Goal: Transaction & Acquisition: Purchase product/service

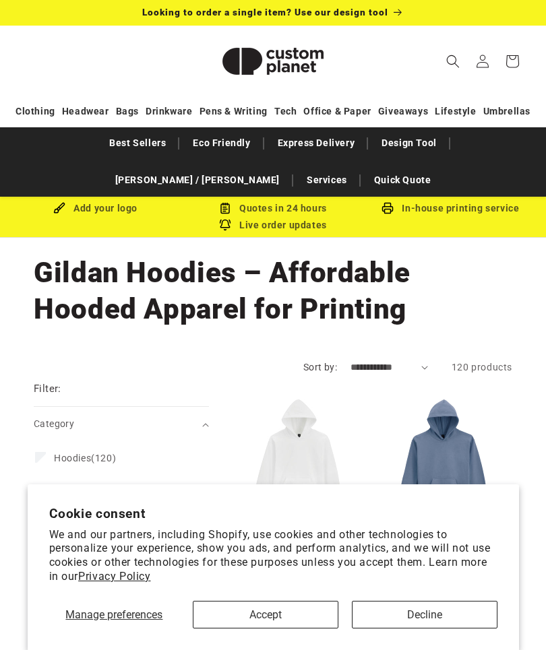
click at [409, 619] on button "Decline" at bounding box center [425, 615] width 146 height 28
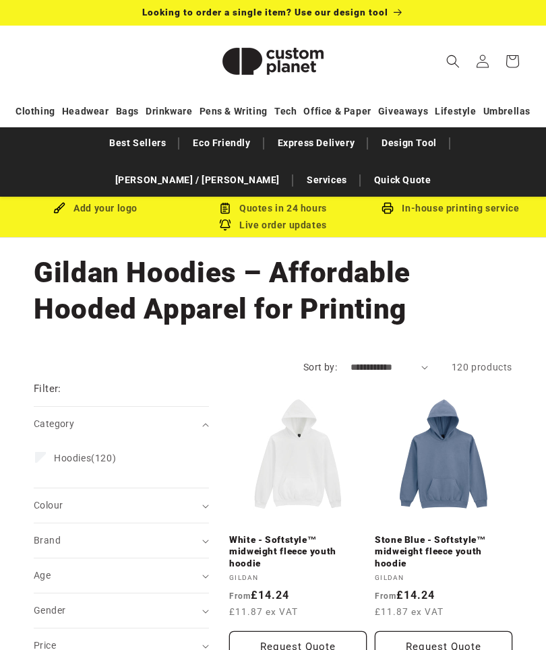
click at [196, 604] on div "Gender (0)" at bounding box center [116, 611] width 164 height 14
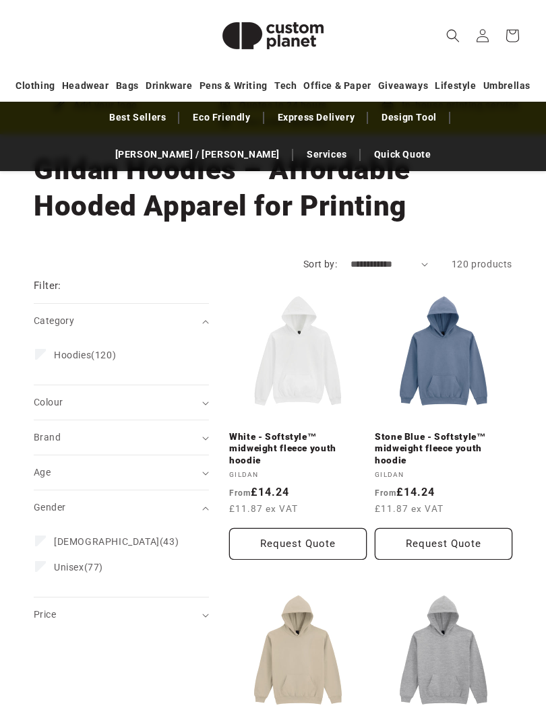
scroll to position [104, 0]
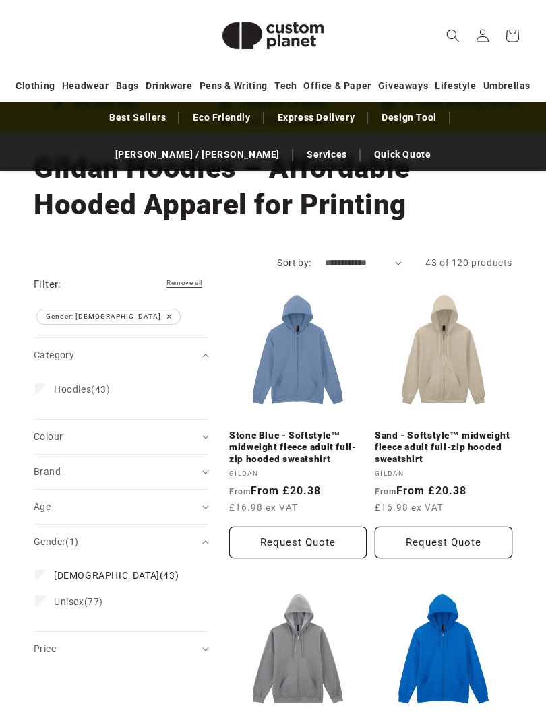
click at [204, 472] on icon "Brand (0 selected)" at bounding box center [205, 472] width 7 height 4
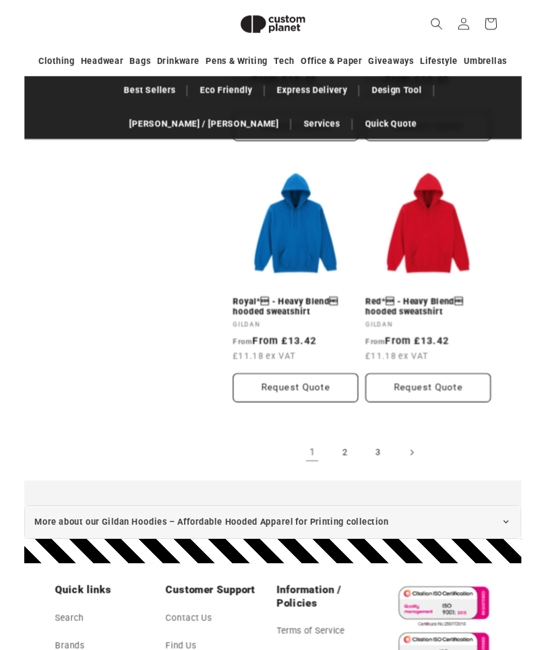
scroll to position [2880, 0]
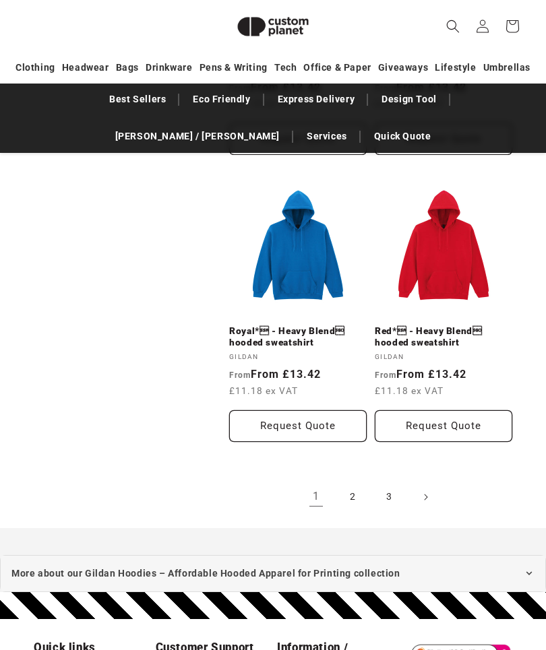
click at [354, 482] on link "2" at bounding box center [352, 497] width 30 height 30
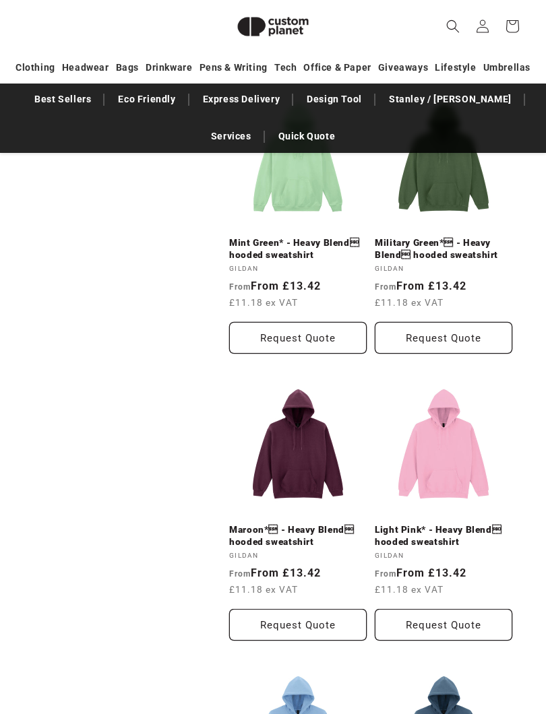
scroll to position [853, 0]
click at [299, 524] on link "Maroon* - Heavy Blend hooded sweatshirt" at bounding box center [297, 536] width 137 height 24
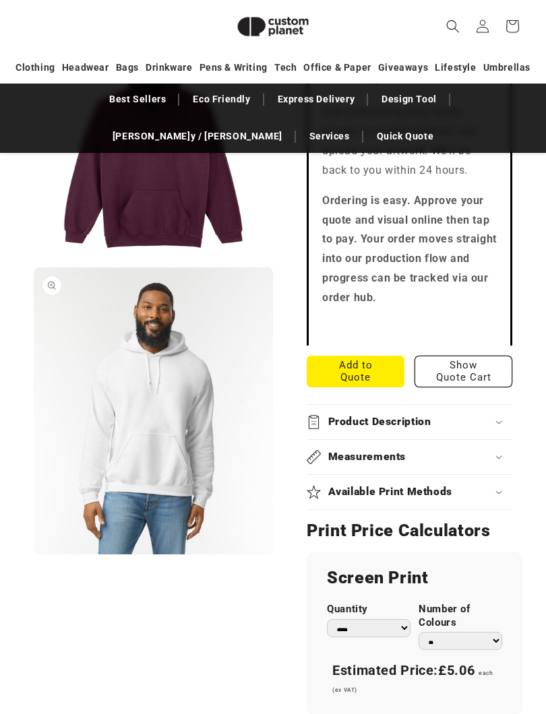
scroll to position [597, 0]
click at [496, 420] on div "Product Description" at bounding box center [408, 421] width 205 height 14
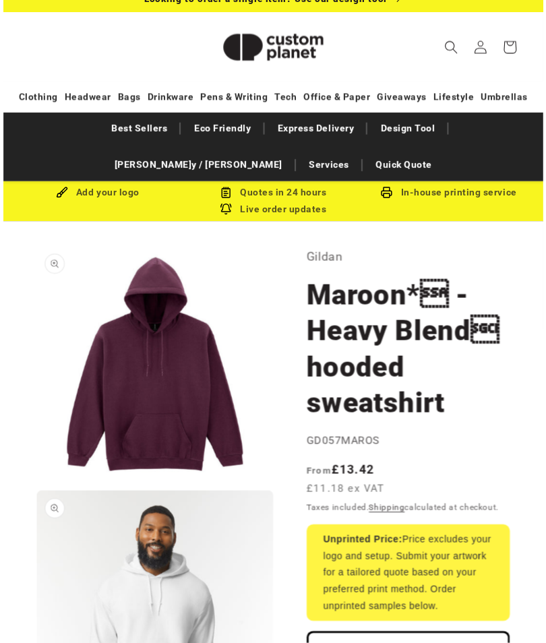
scroll to position [0, 0]
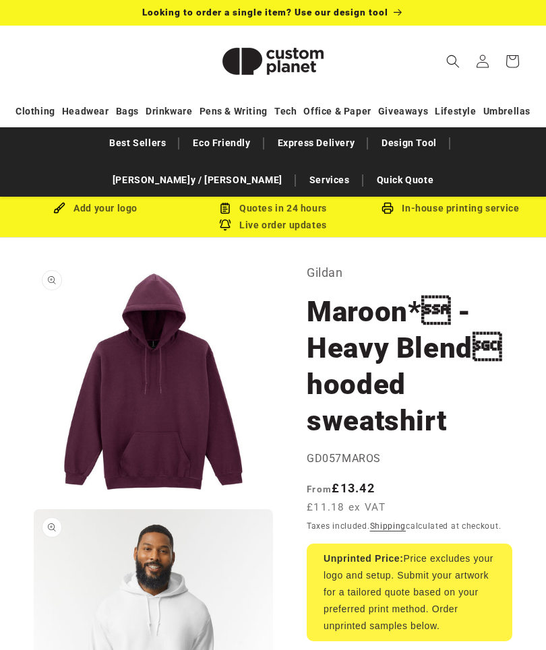
click at [458, 65] on icon "Search" at bounding box center [452, 61] width 13 height 13
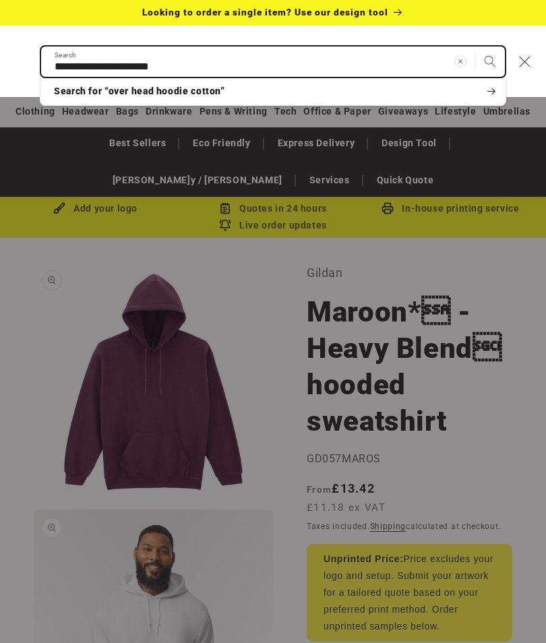
type input "**********"
click at [490, 61] on button "Search" at bounding box center [490, 61] width 30 height 30
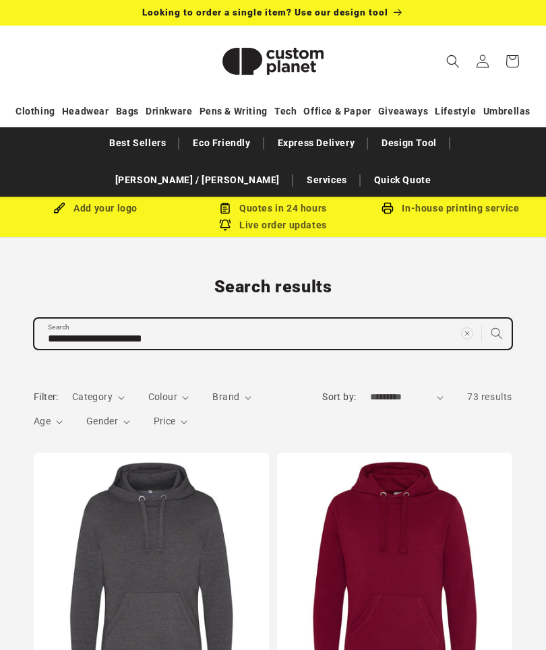
click at [230, 337] on input "**********" at bounding box center [272, 334] width 477 height 30
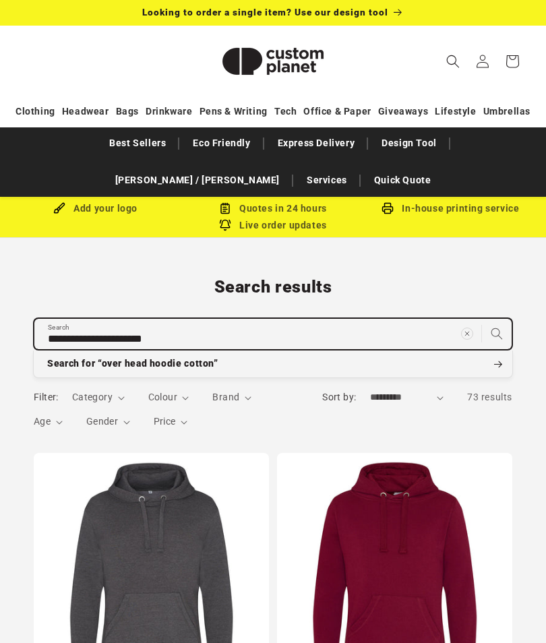
type input "**********"
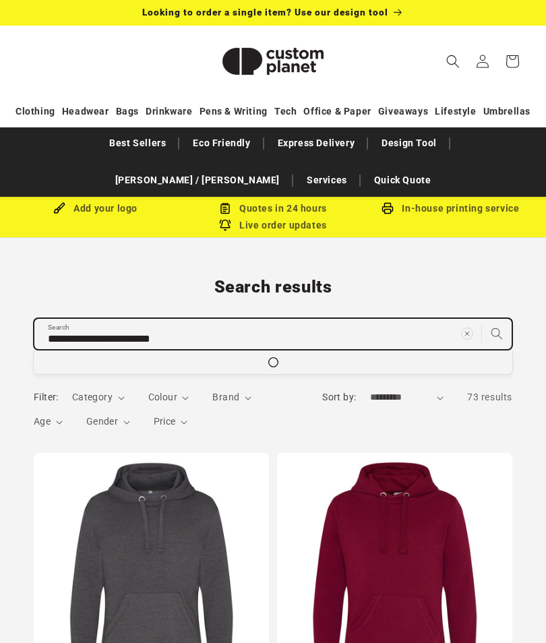
type input "**********"
click at [273, 363] on button "Search for “over head hoodie cotton men”" at bounding box center [273, 363] width 478 height 27
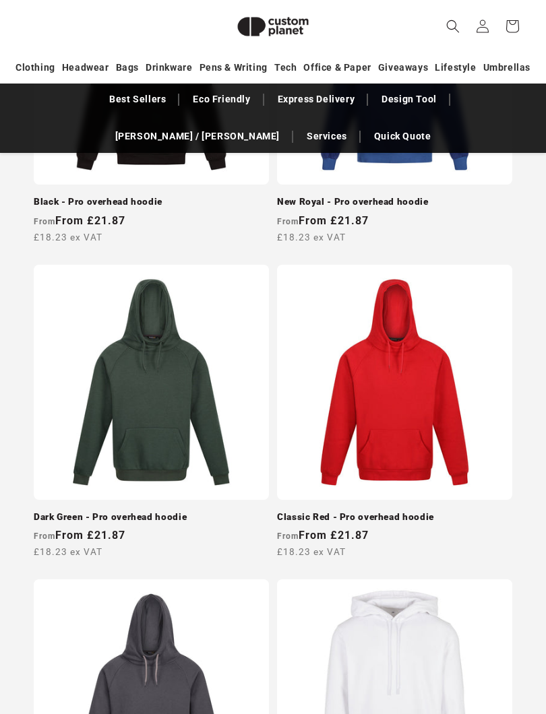
scroll to position [2690, 0]
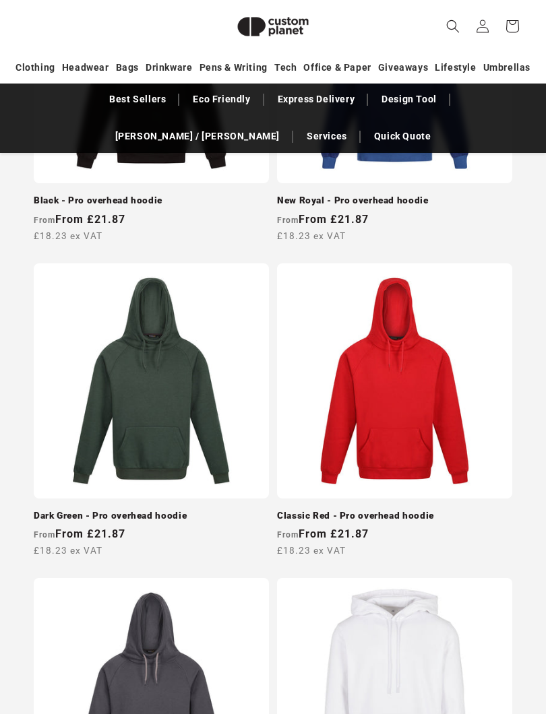
click at [412, 511] on link "Classic Red - Pro overhead hoodie" at bounding box center [394, 517] width 235 height 12
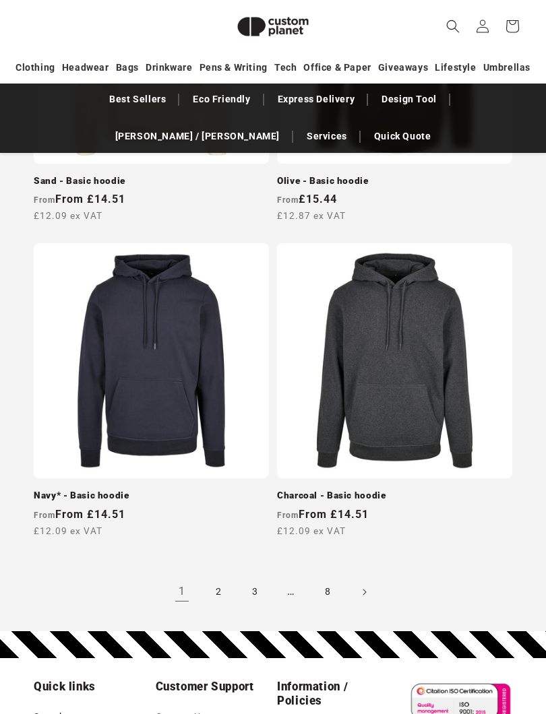
scroll to position [3656, 0]
click at [215, 607] on link "2" at bounding box center [218, 592] width 30 height 30
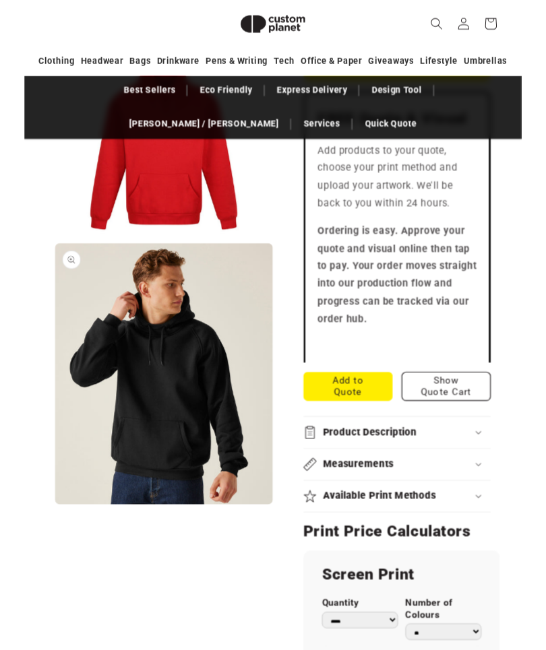
scroll to position [507, 0]
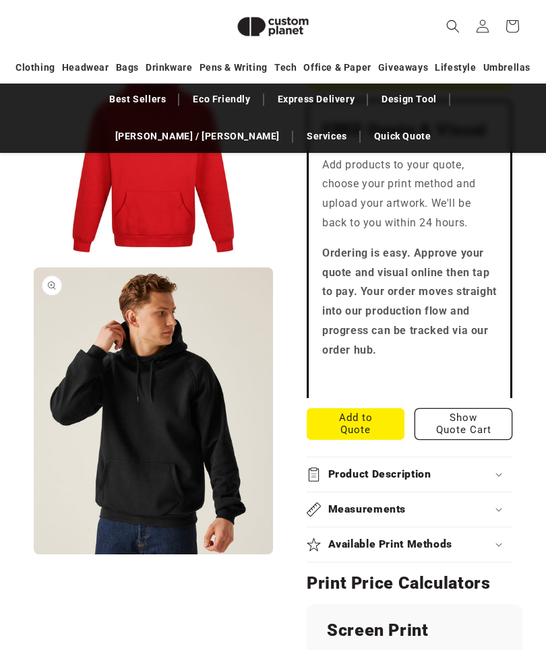
click at [498, 473] on icon at bounding box center [498, 475] width 7 height 4
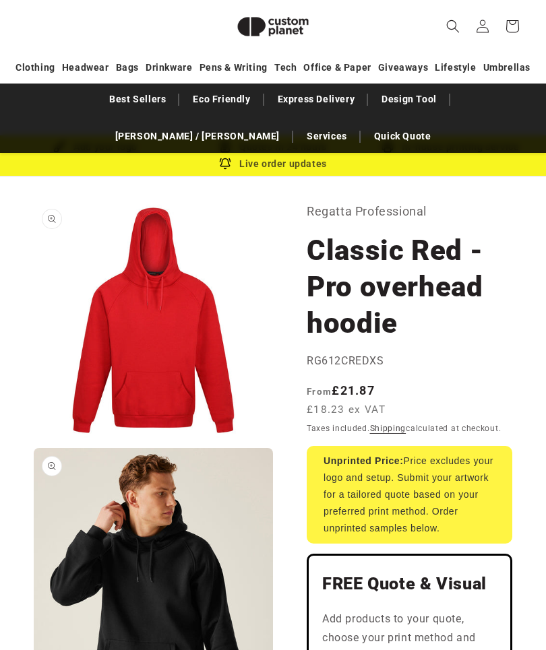
scroll to position [37, 0]
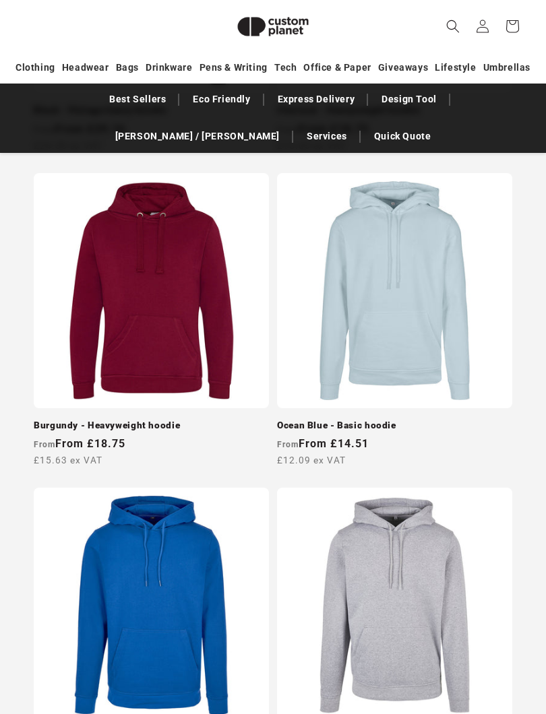
scroll to position [1206, 0]
click at [147, 420] on link "Burgundy - Heavyweight hoodie" at bounding box center [151, 426] width 235 height 12
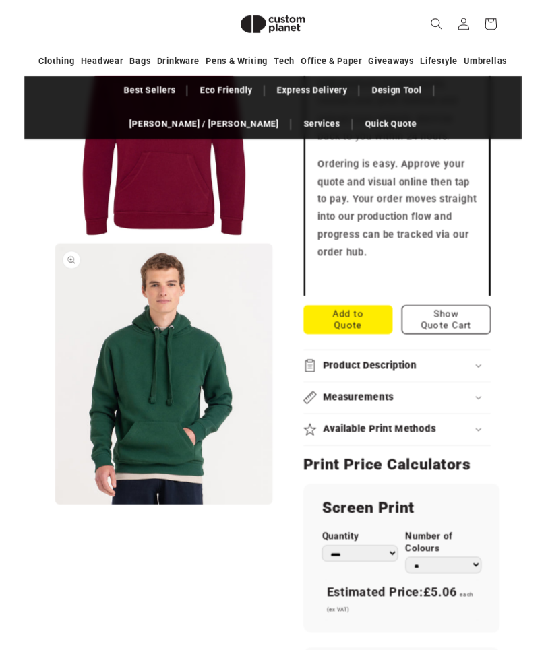
scroll to position [577, 0]
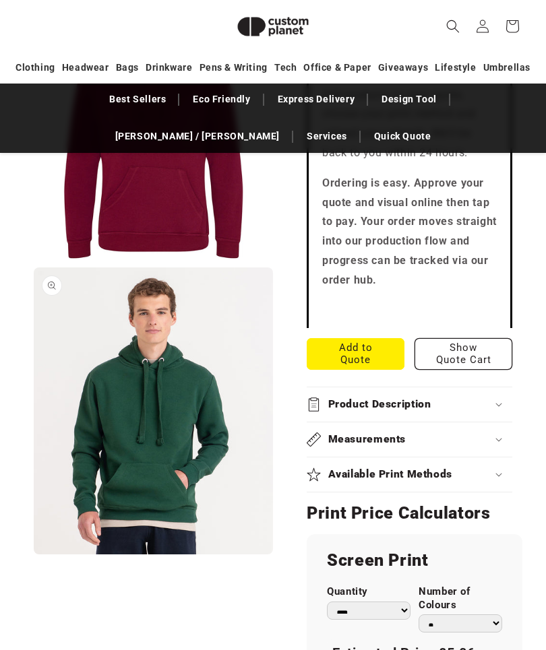
click at [500, 407] on summary "Product Description" at bounding box center [408, 404] width 205 height 34
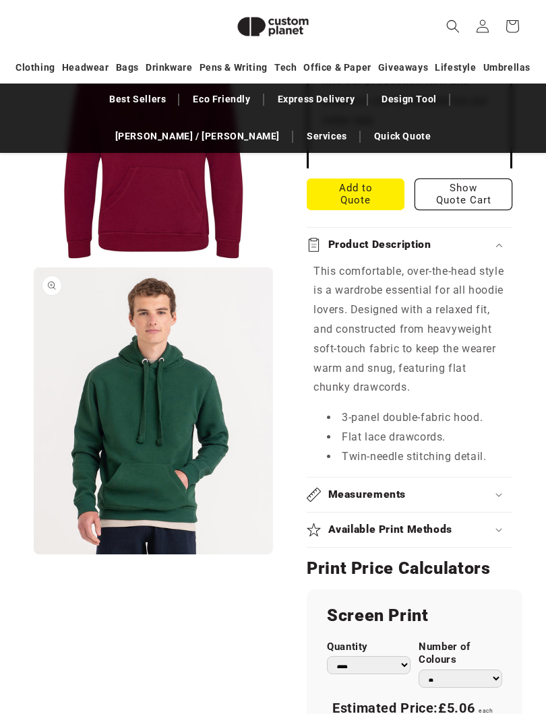
scroll to position [737, 0]
click at [500, 493] on icon at bounding box center [498, 495] width 7 height 4
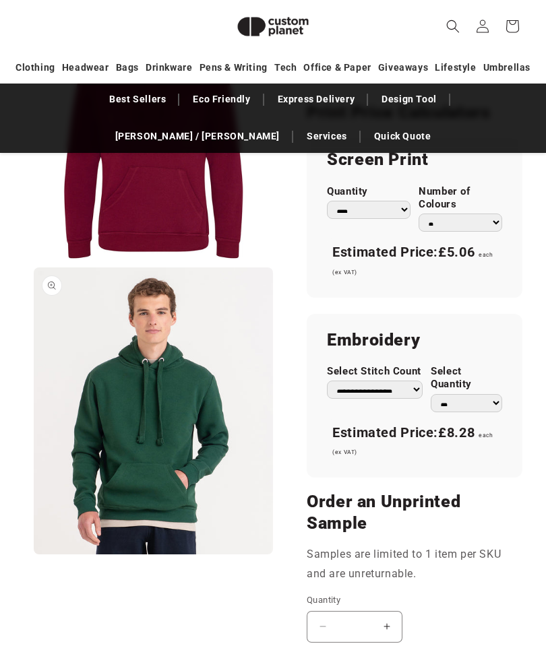
scroll to position [1241, 0]
click at [386, 335] on h2 "Embroidery" at bounding box center [414, 341] width 175 height 22
click at [416, 383] on select "**********" at bounding box center [375, 390] width 96 height 18
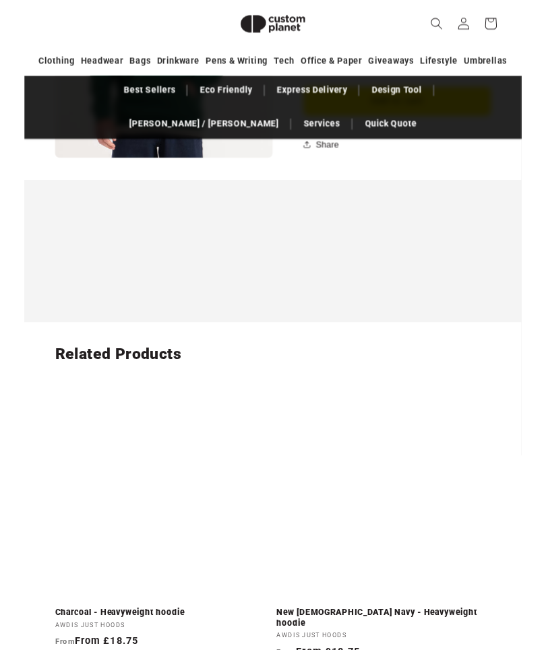
scroll to position [1982, 0]
